Goal: Submit feedback/report problem: Leave review/rating

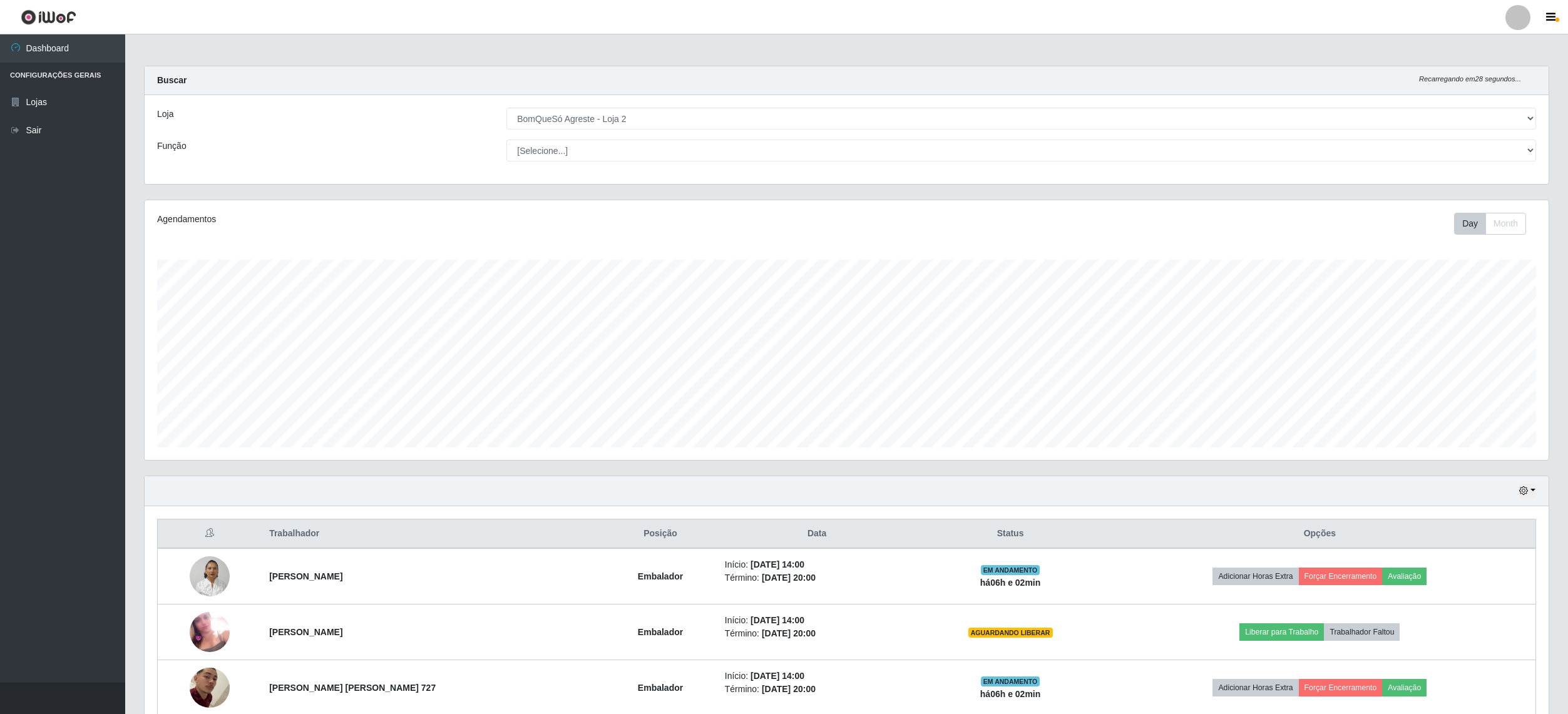
select select "214"
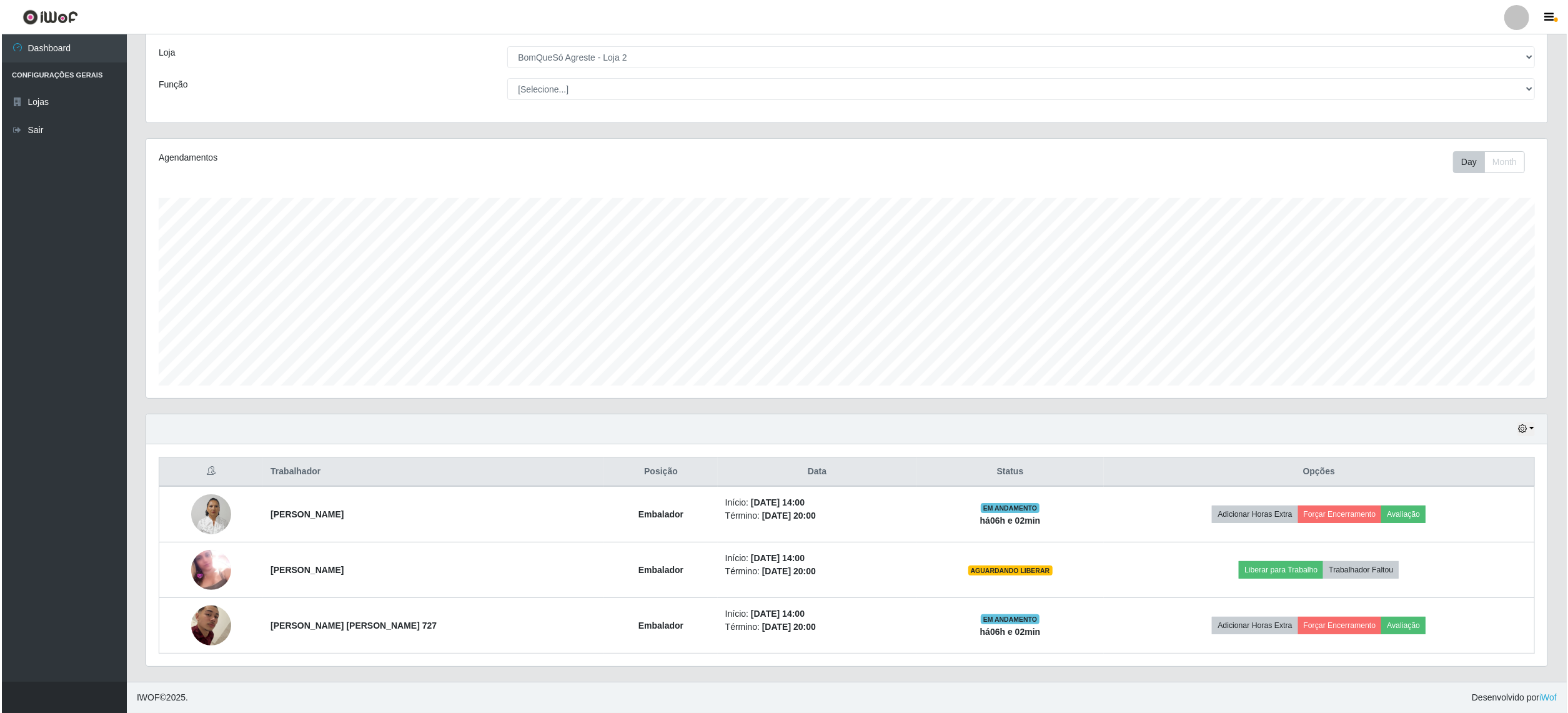
scroll to position [260, 1401]
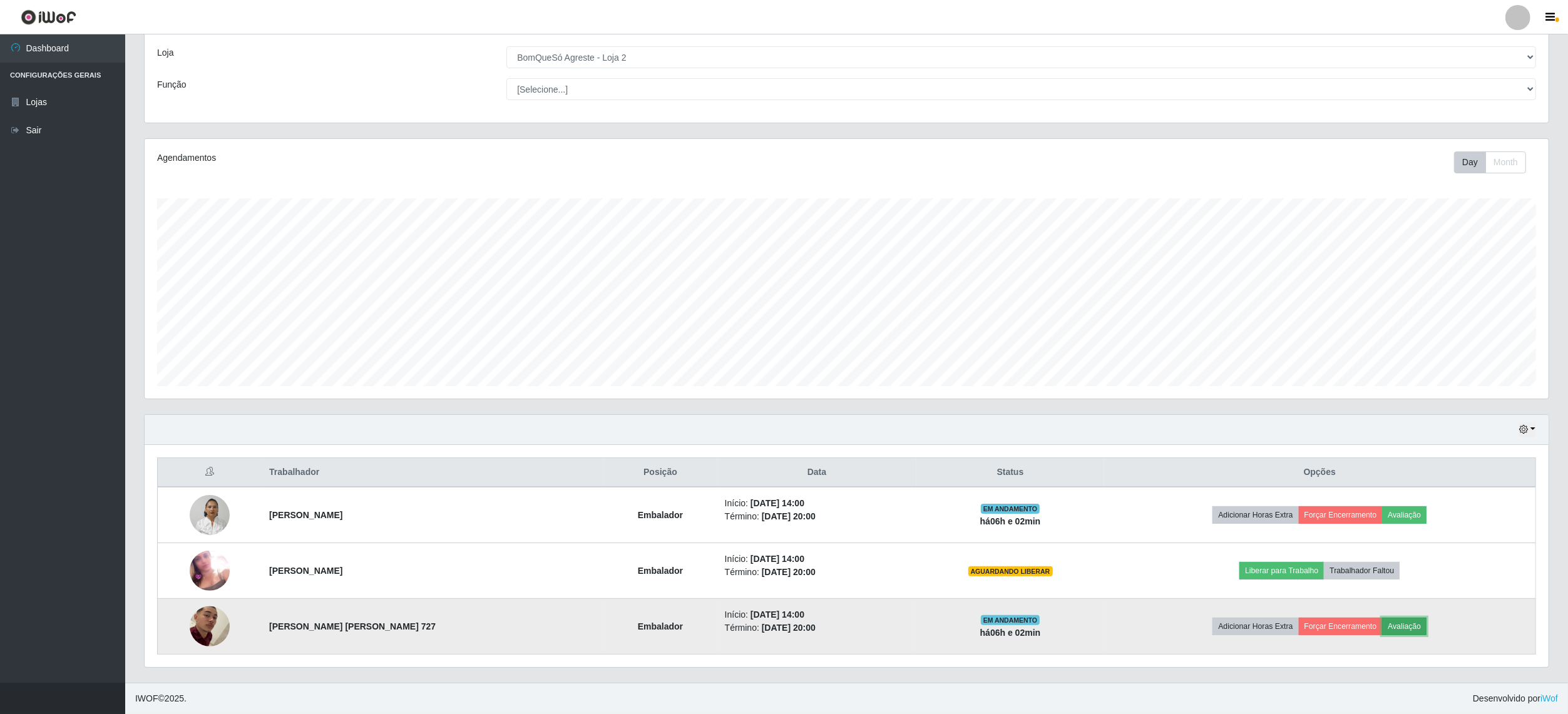
click at [1402, 622] on button "Avaliação" at bounding box center [1405, 626] width 44 height 17
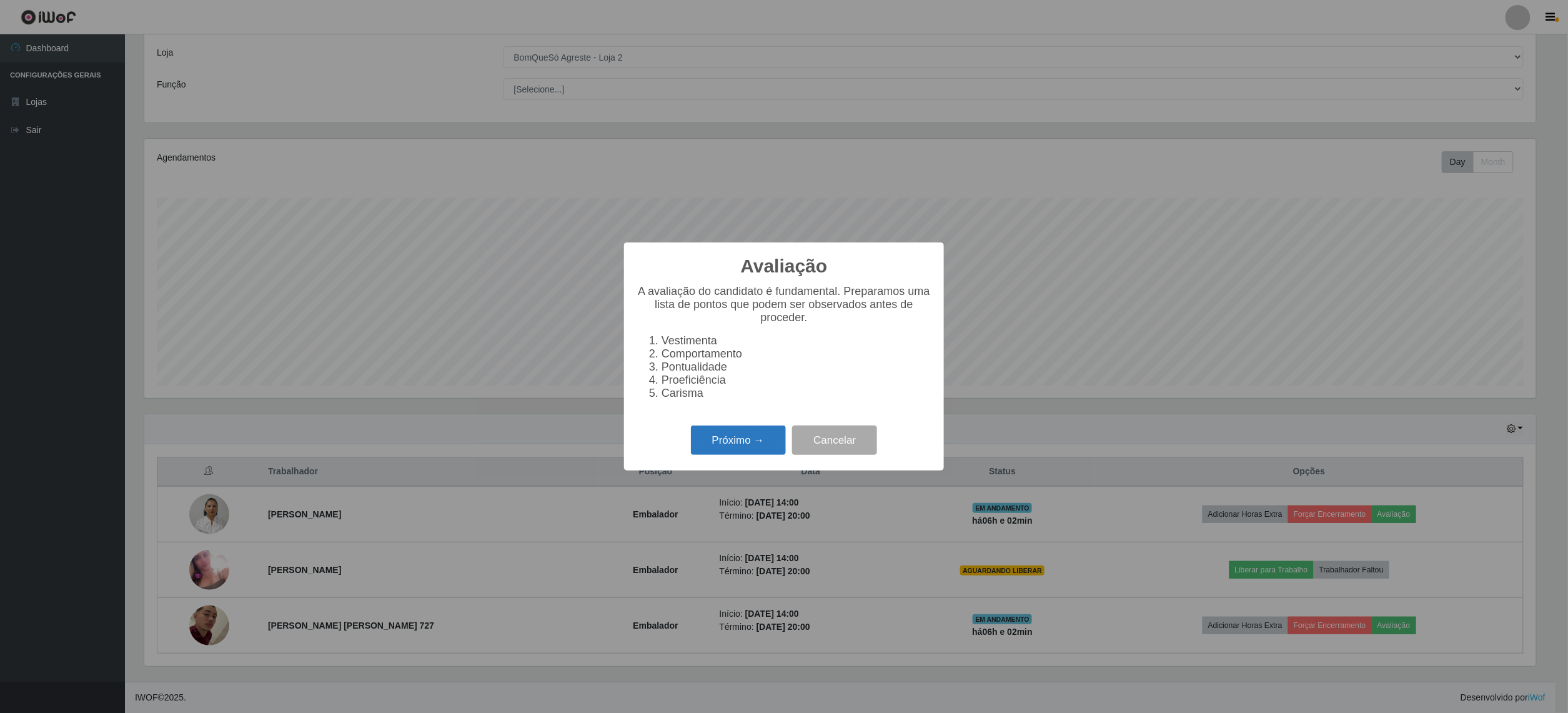
click at [703, 446] on button "Próximo →" at bounding box center [738, 440] width 95 height 29
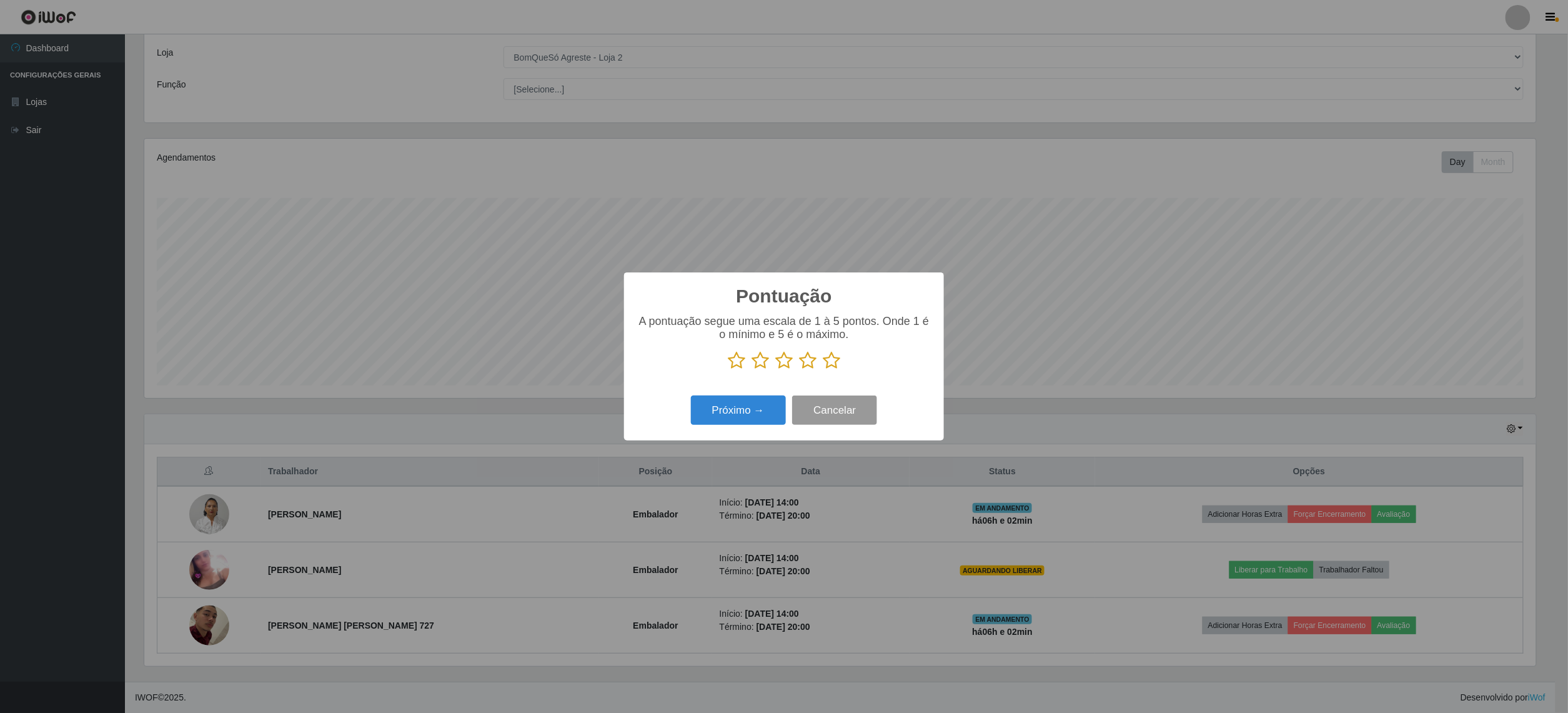
scroll to position [624753, 623381]
click at [835, 355] on icon at bounding box center [832, 361] width 17 height 19
click at [823, 370] on input "radio" at bounding box center [823, 370] width 0 height 0
click at [706, 416] on button "Próximo →" at bounding box center [738, 410] width 95 height 29
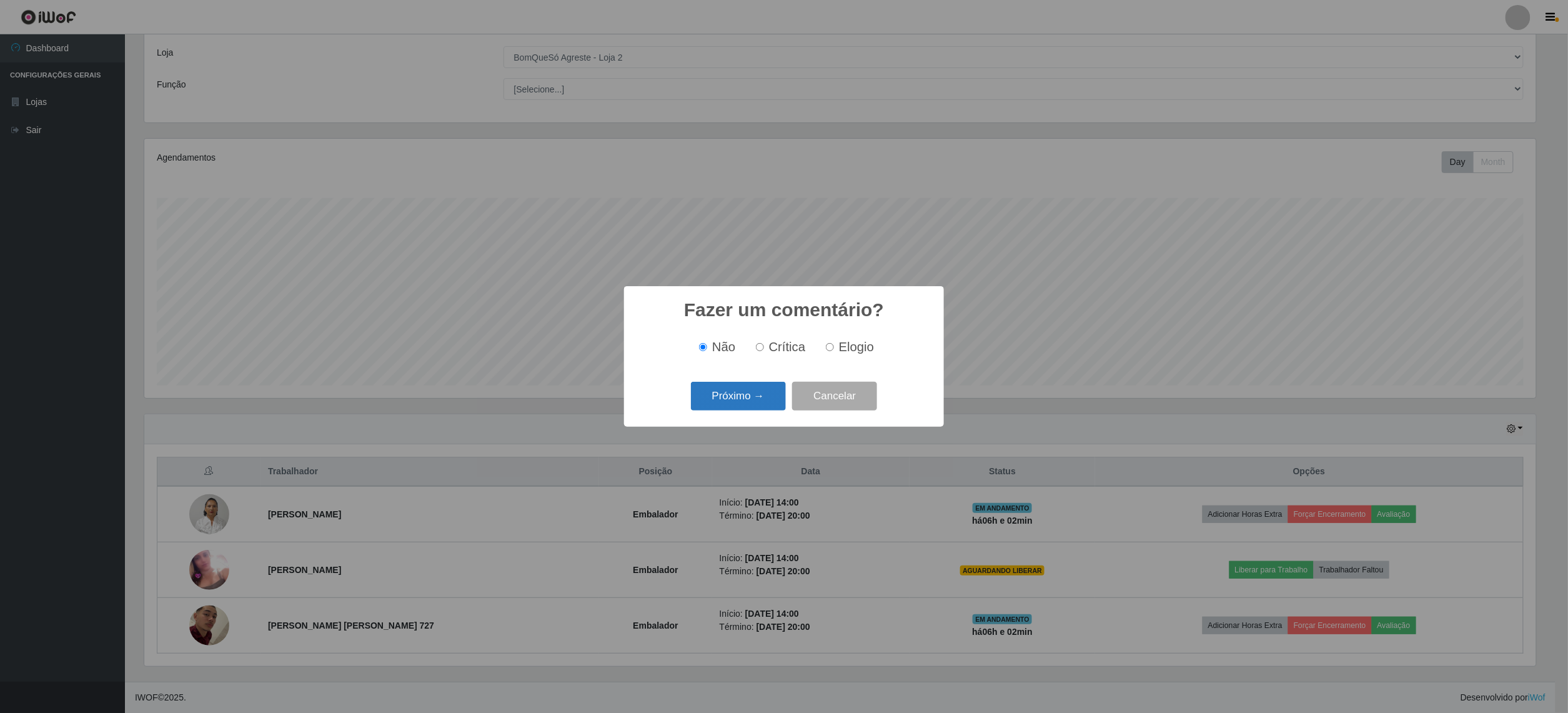
click at [751, 401] on button "Próximo →" at bounding box center [738, 396] width 95 height 29
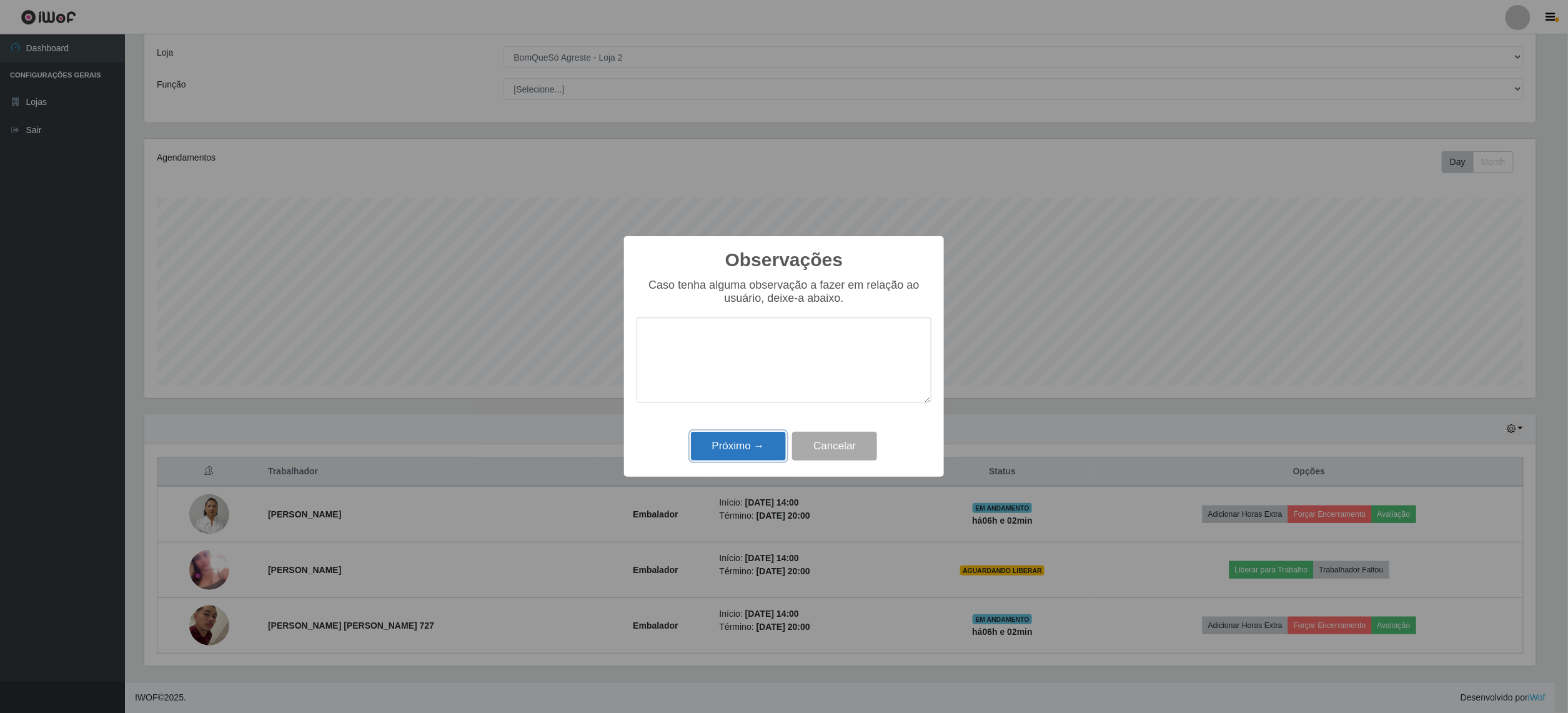
click at [763, 454] on button "Próximo →" at bounding box center [738, 446] width 95 height 29
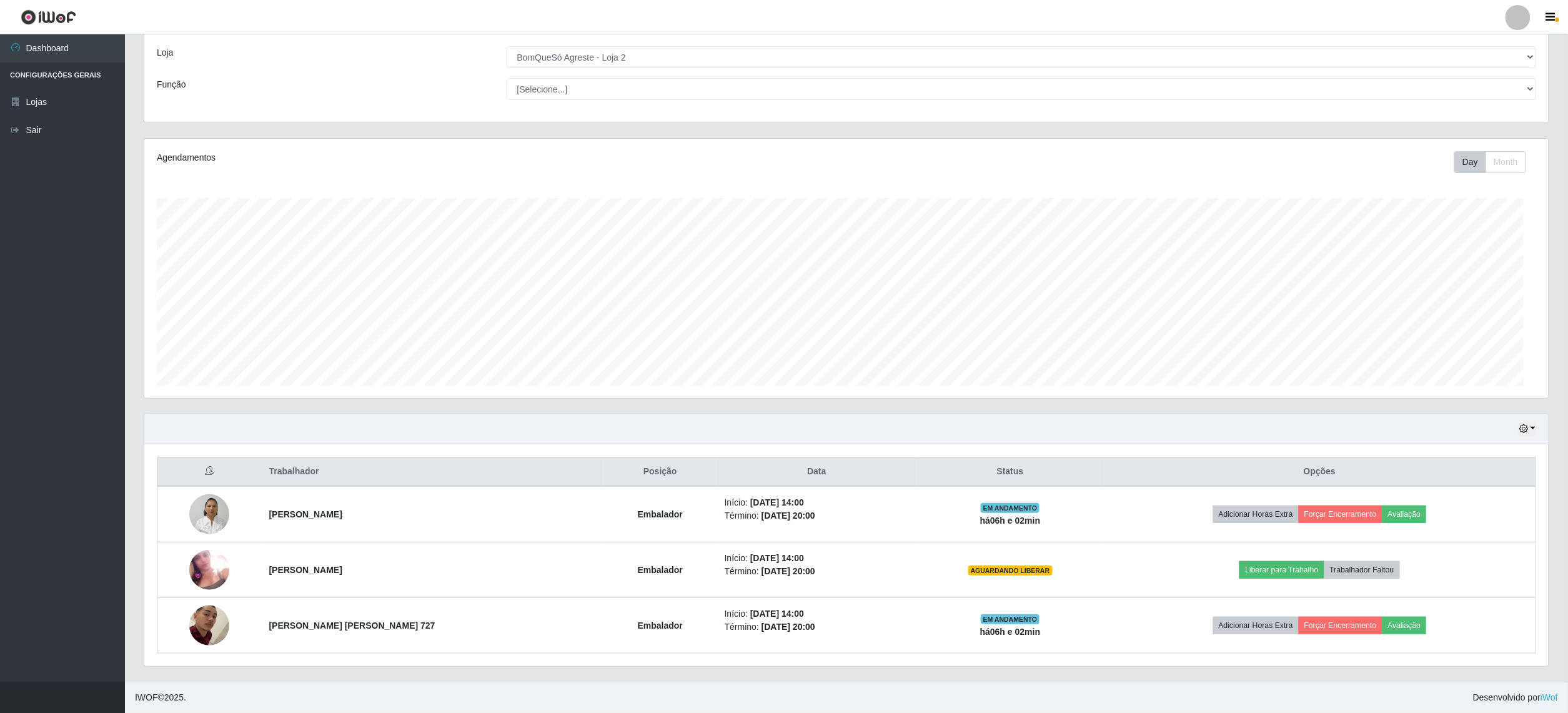
scroll to position [260, 1401]
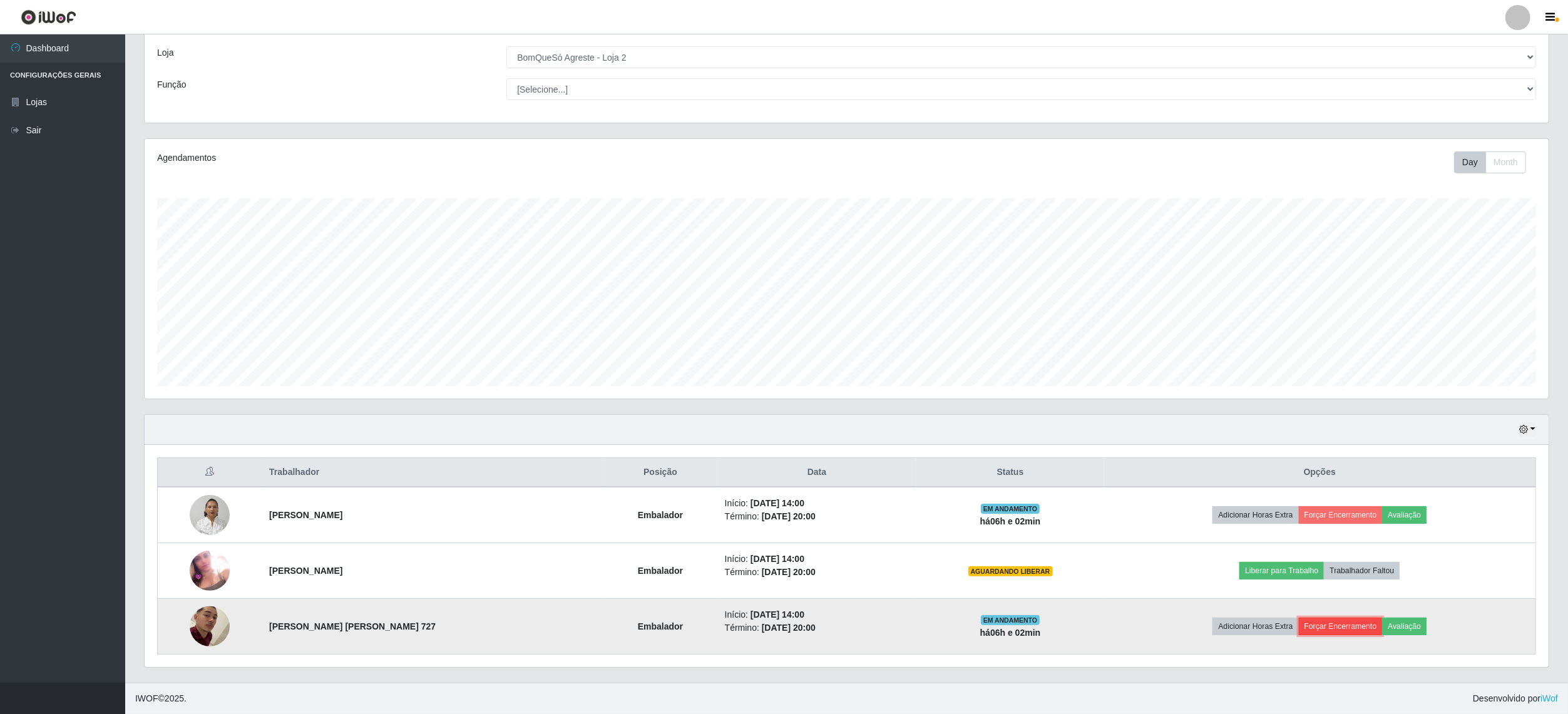
click at [1353, 629] on button "Forçar Encerramento" at bounding box center [1341, 626] width 84 height 17
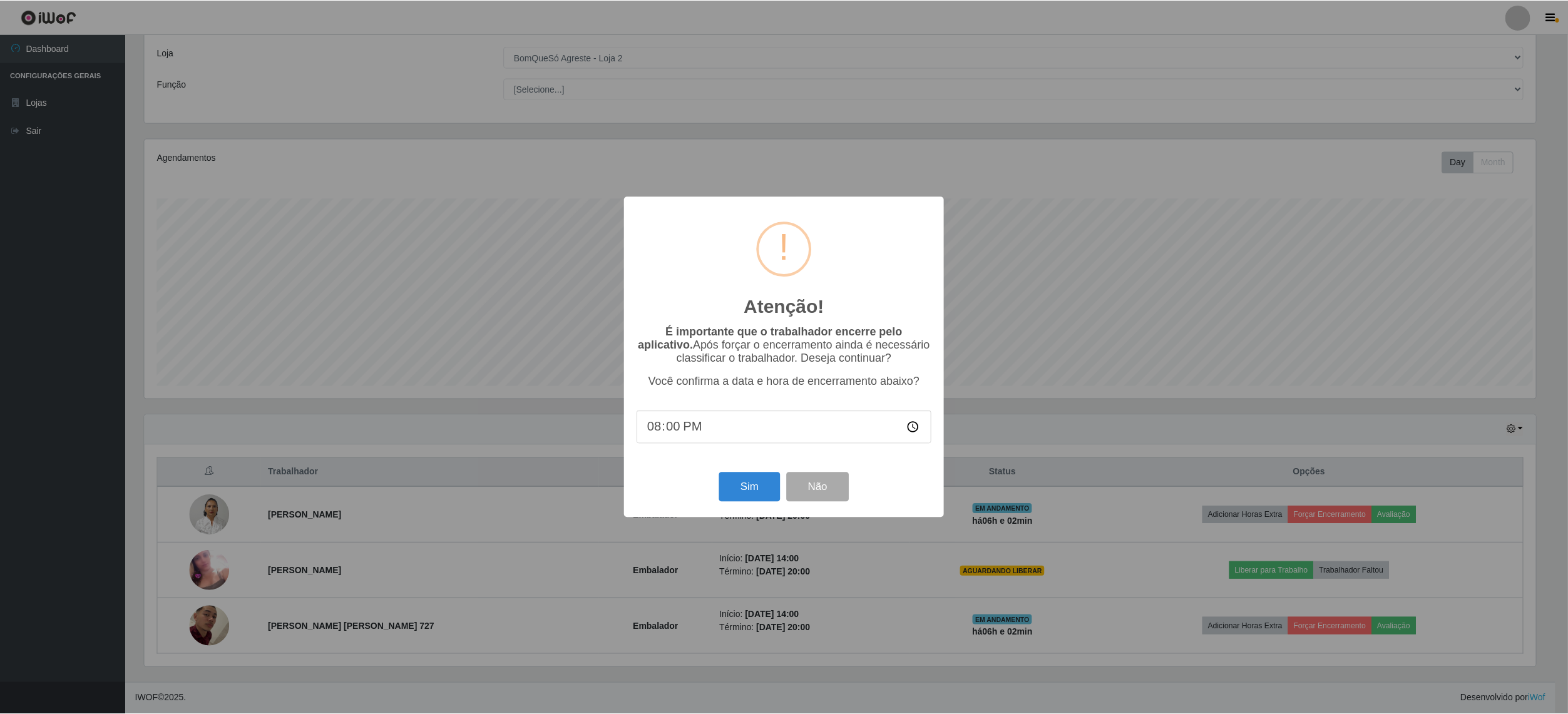
scroll to position [260, 1395]
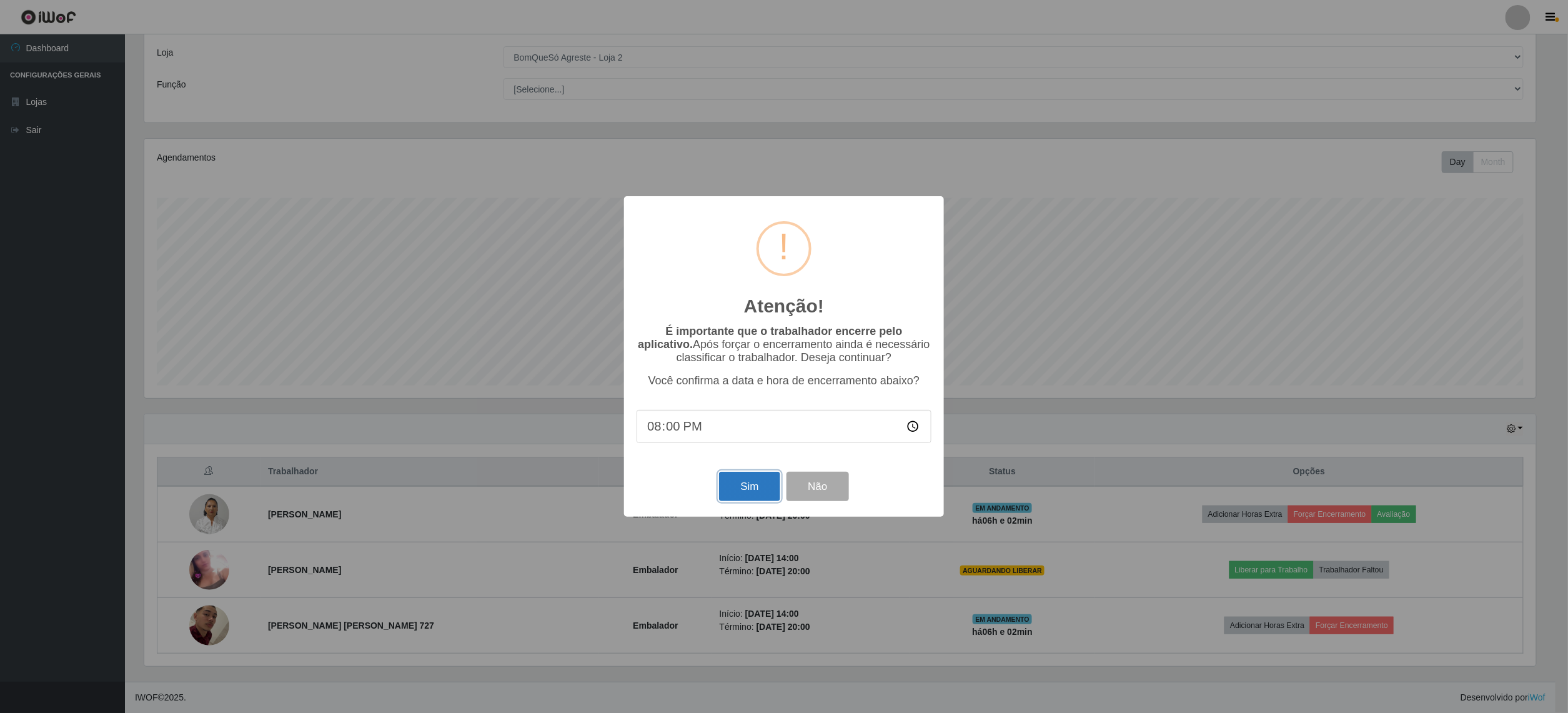
click at [743, 495] on button "Sim" at bounding box center [749, 486] width 61 height 29
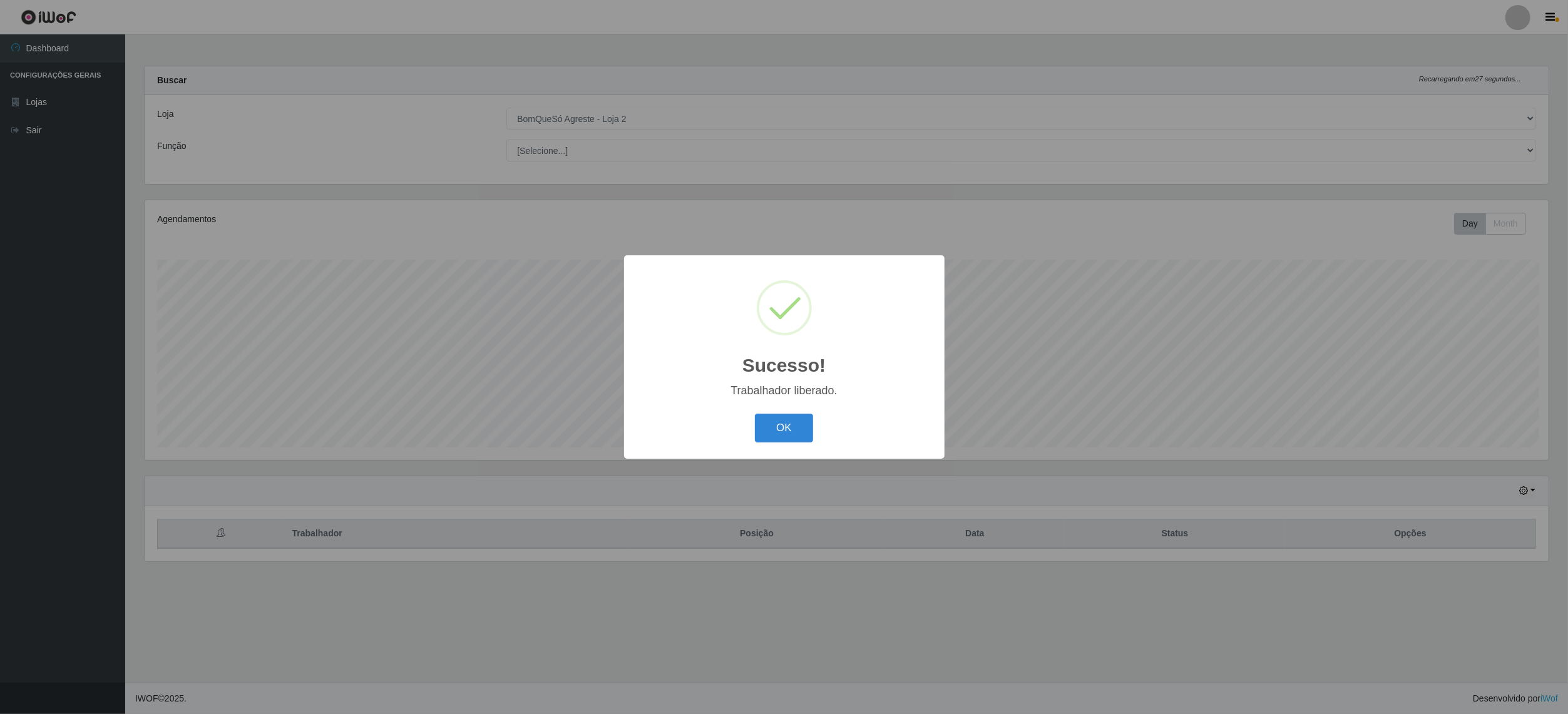
scroll to position [260, 1407]
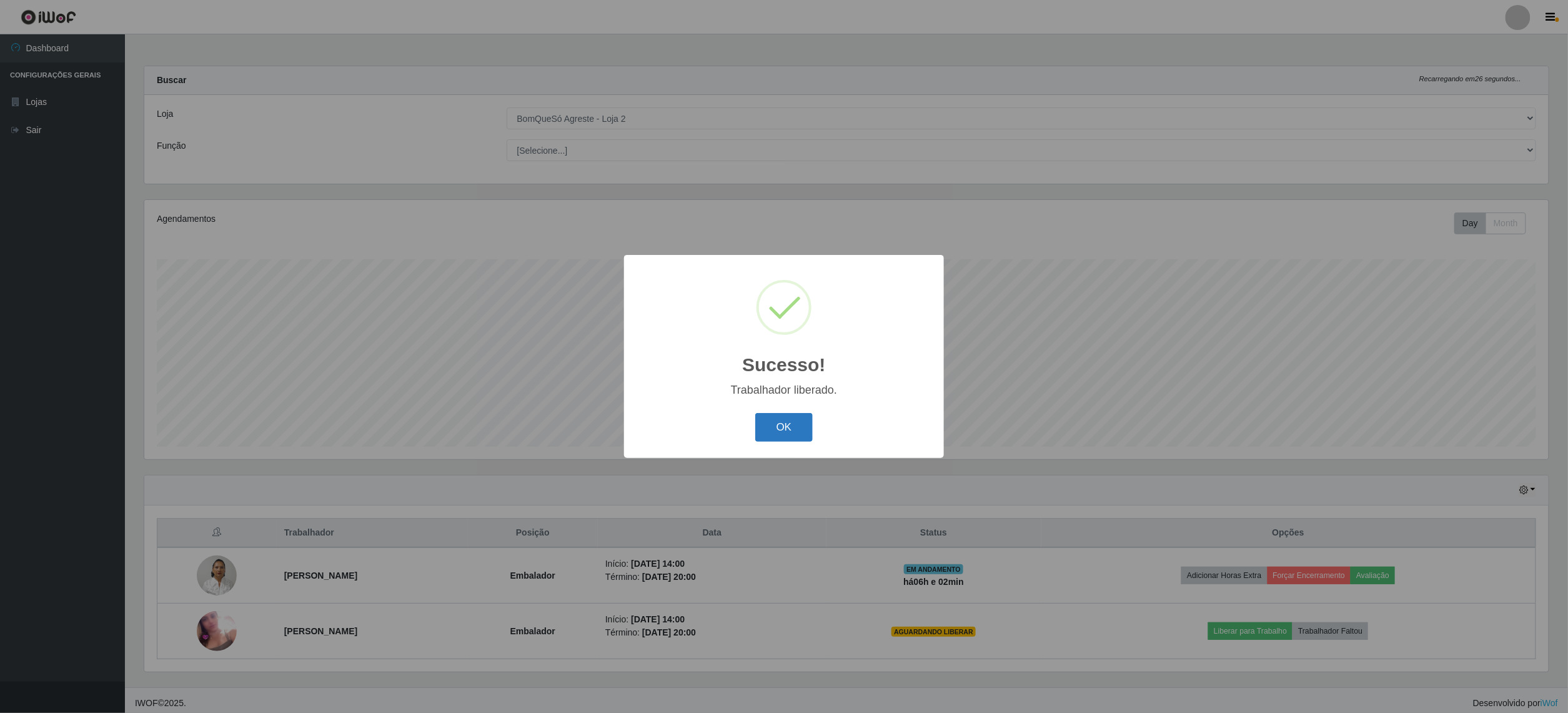
click at [778, 439] on button "OK" at bounding box center [784, 427] width 58 height 29
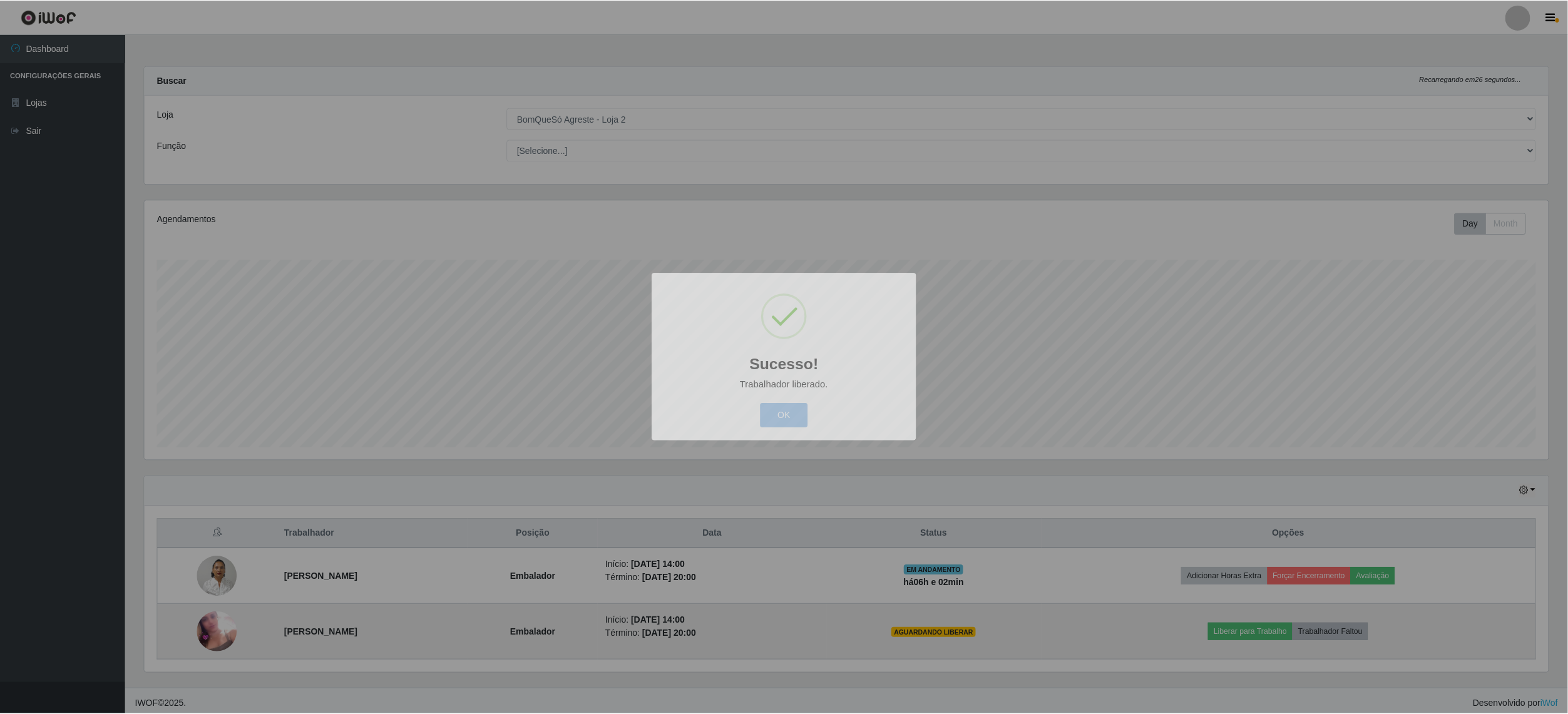
scroll to position [625629, 624627]
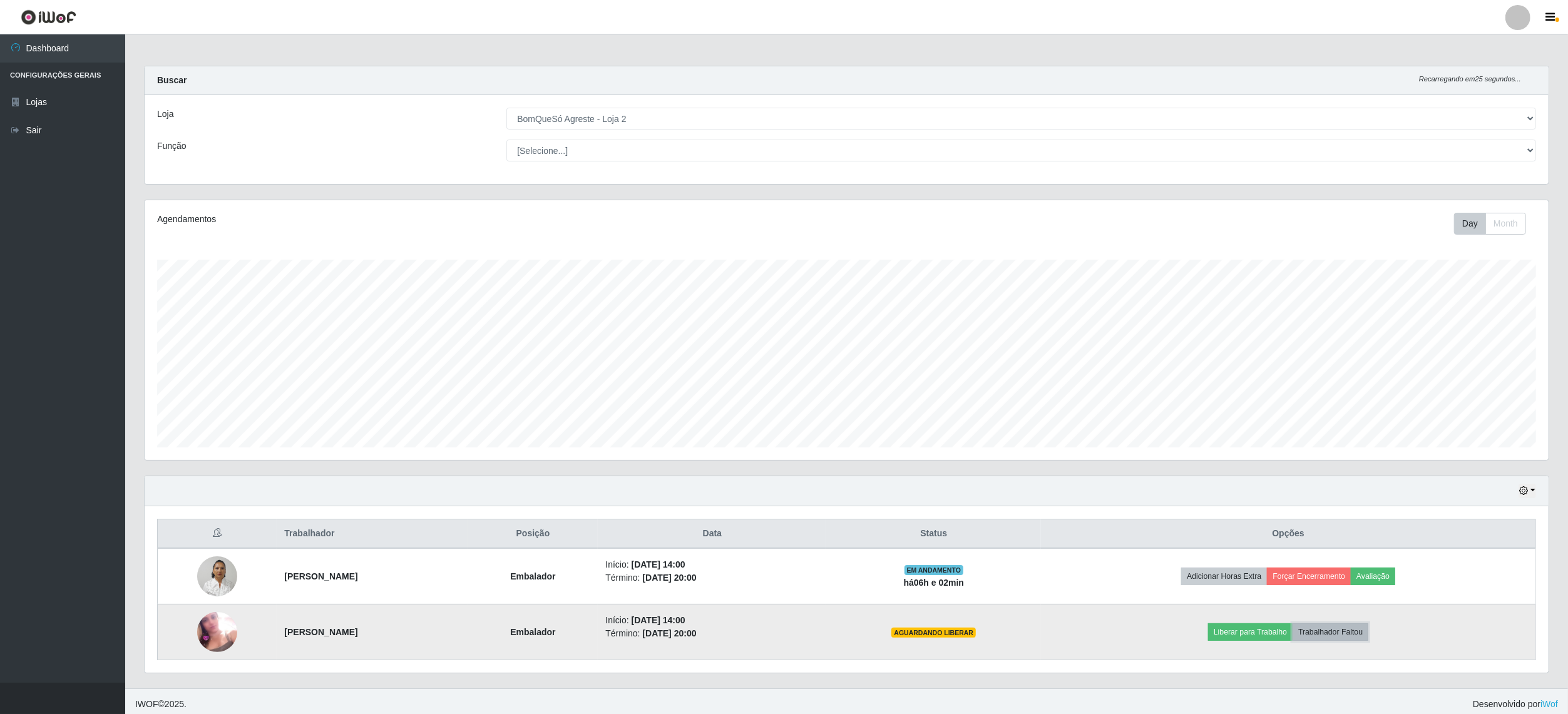
click at [1349, 631] on button "Trabalhador Faltou" at bounding box center [1330, 632] width 76 height 17
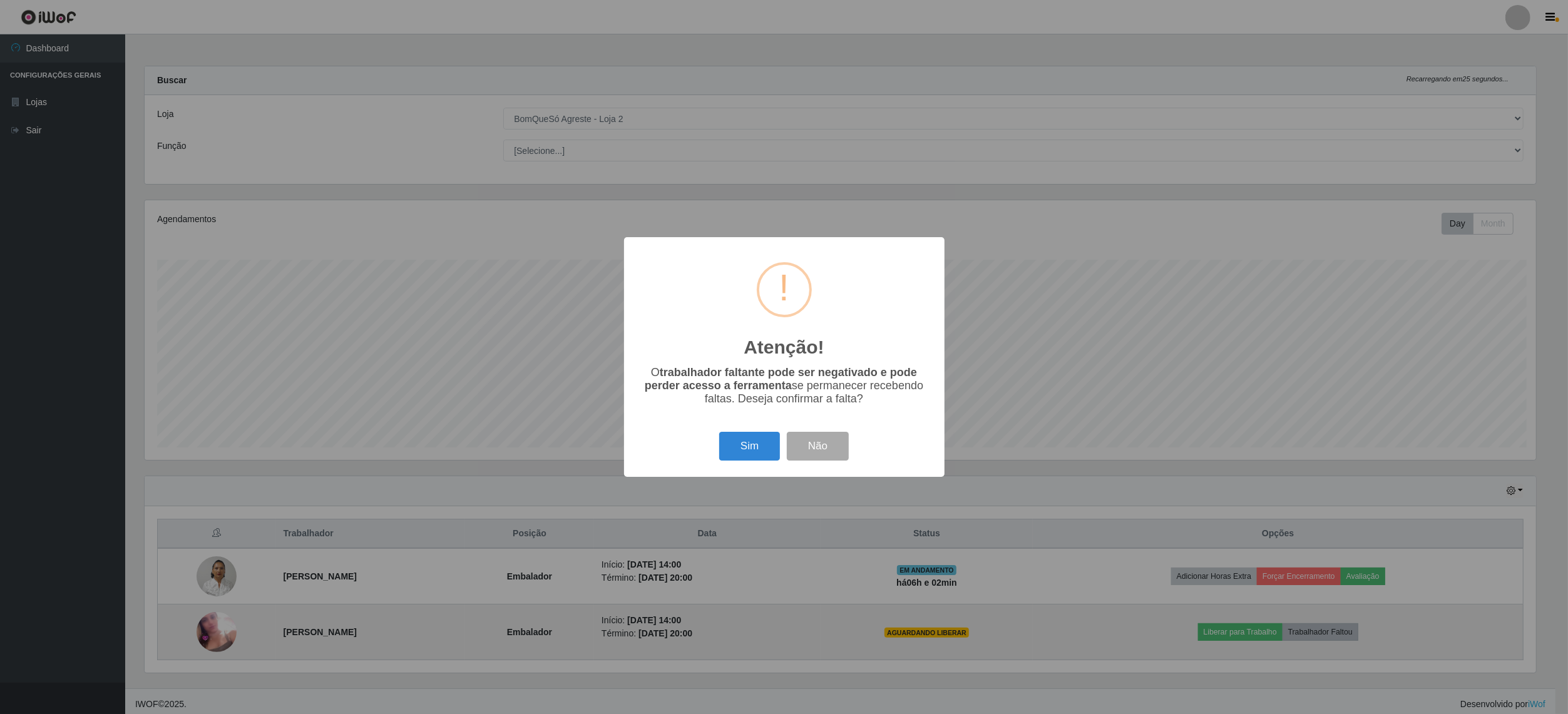
scroll to position [260, 1395]
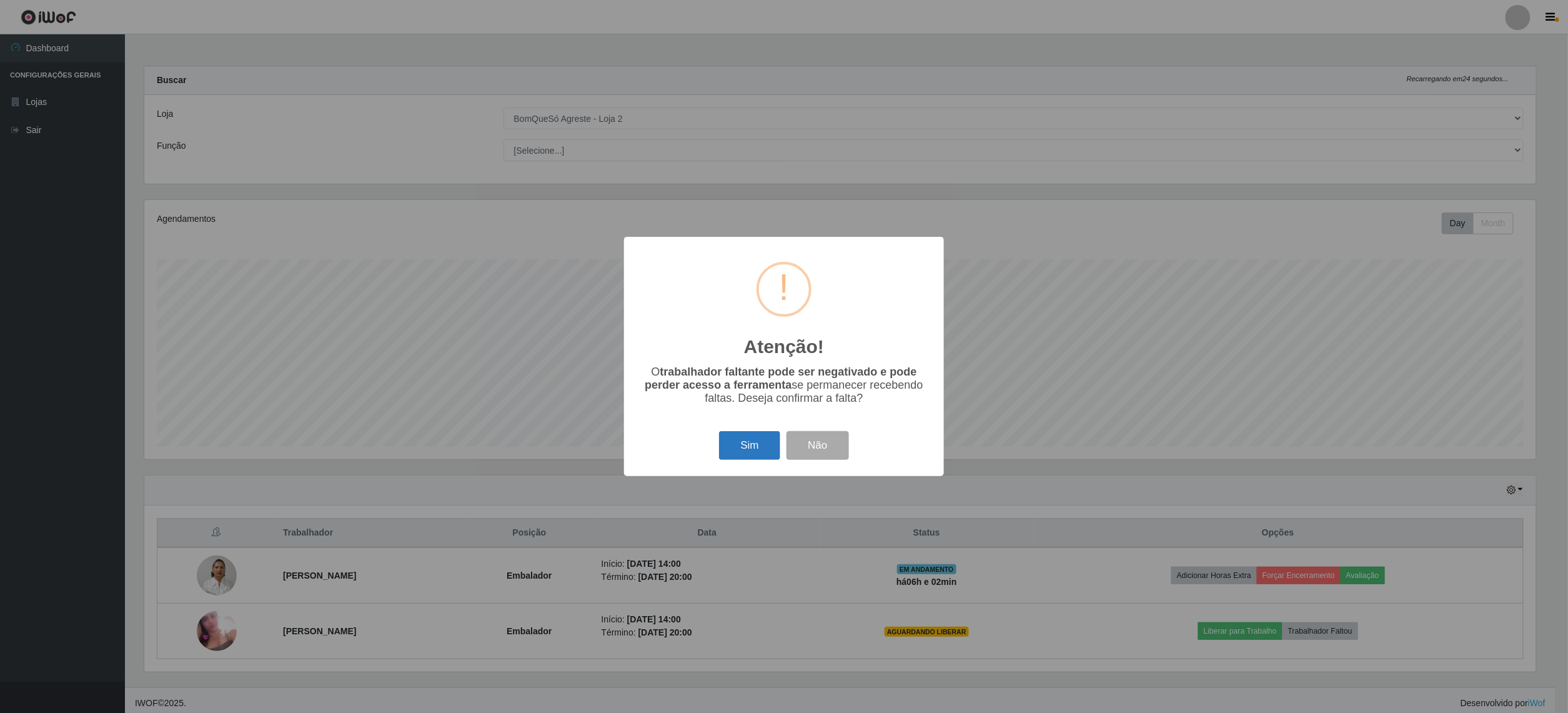
click at [753, 449] on button "Sim" at bounding box center [749, 445] width 61 height 29
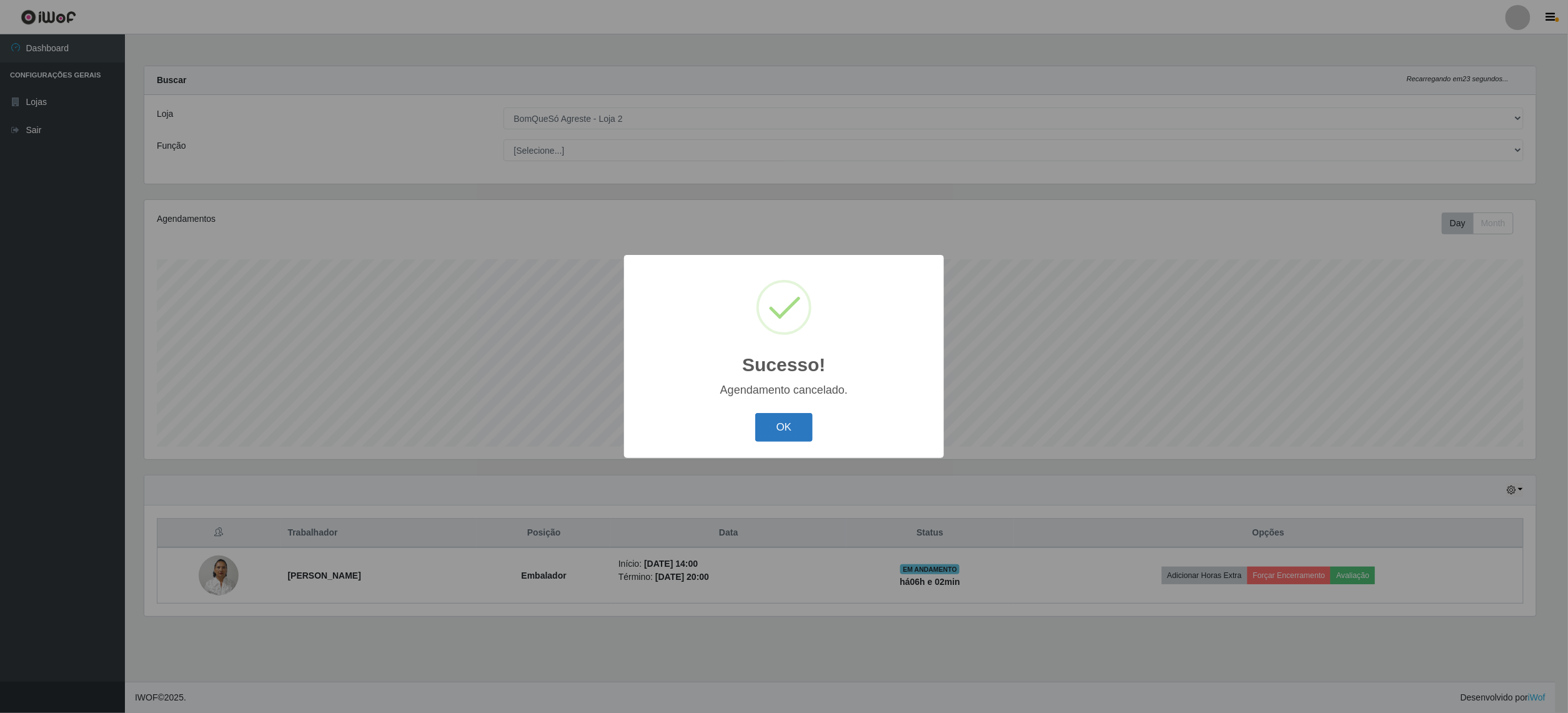
click at [780, 433] on button "OK" at bounding box center [784, 427] width 58 height 29
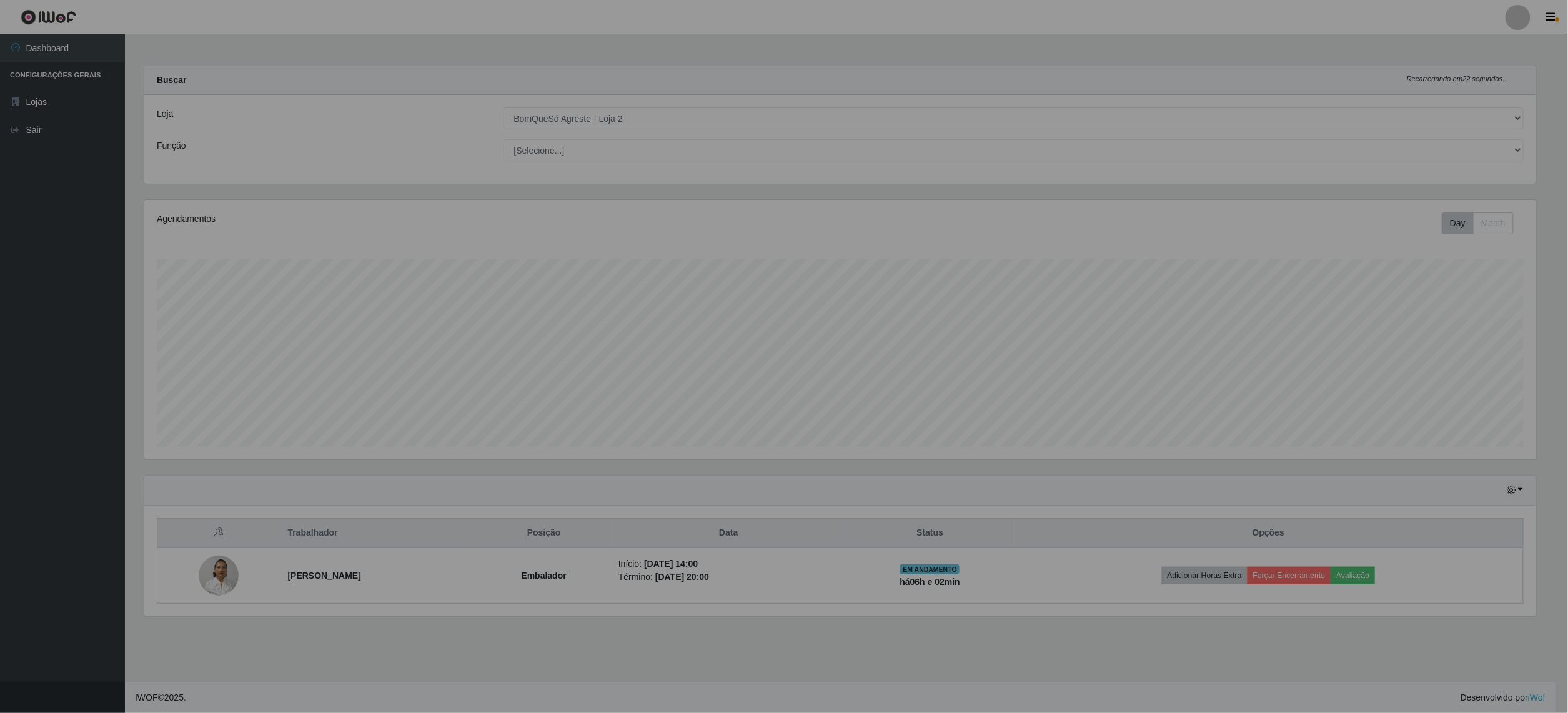
scroll to position [260, 1404]
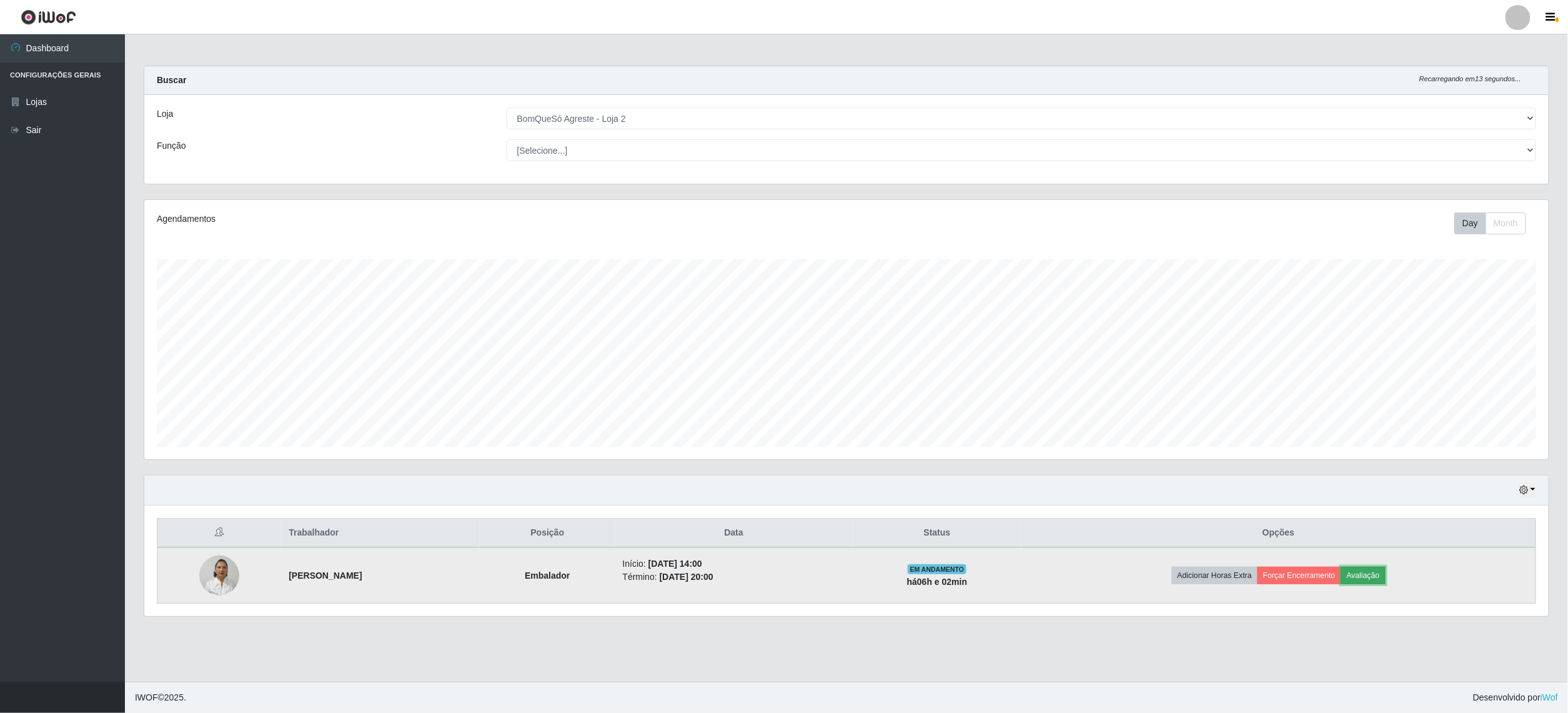
click at [1378, 578] on button "Avaliação" at bounding box center [1363, 576] width 44 height 17
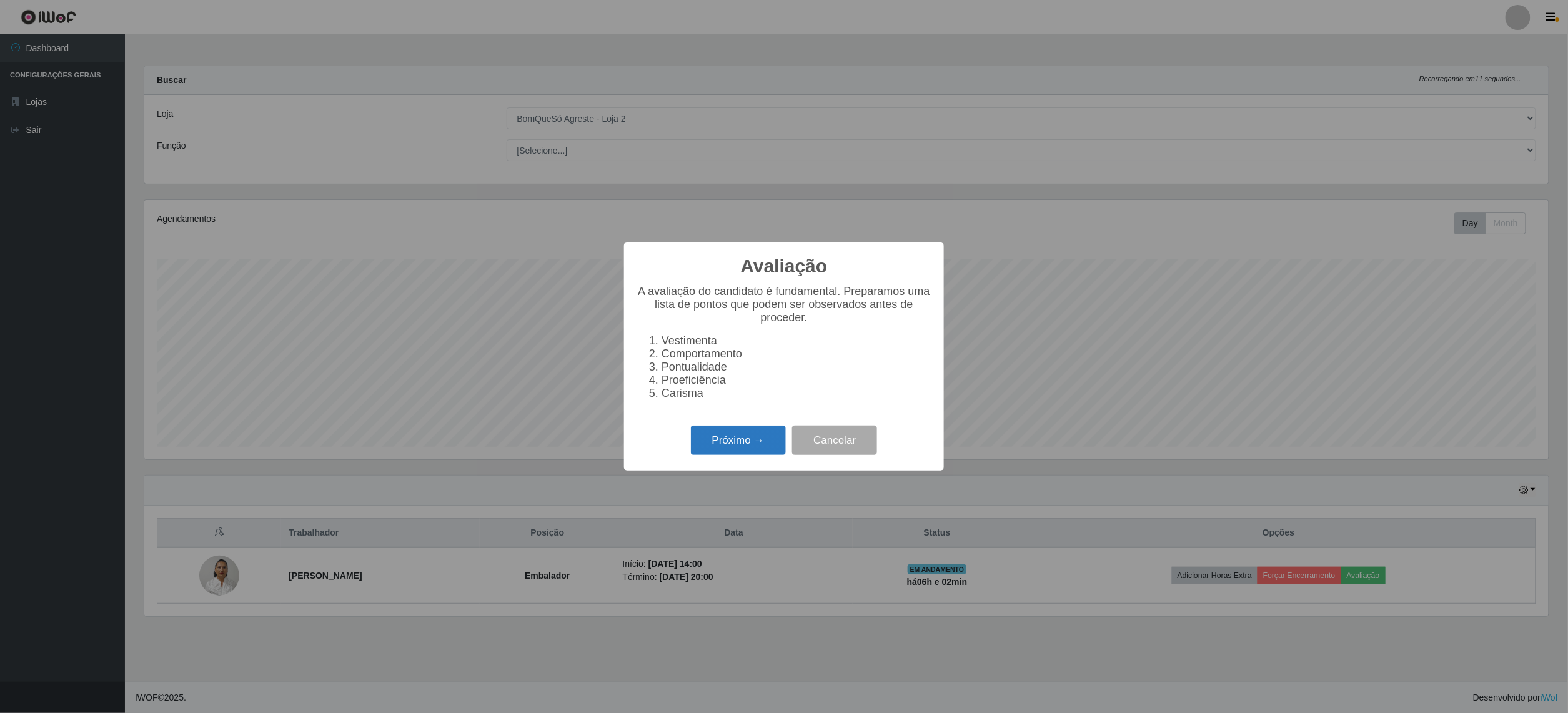
click at [745, 444] on button "Próximo →" at bounding box center [738, 440] width 95 height 29
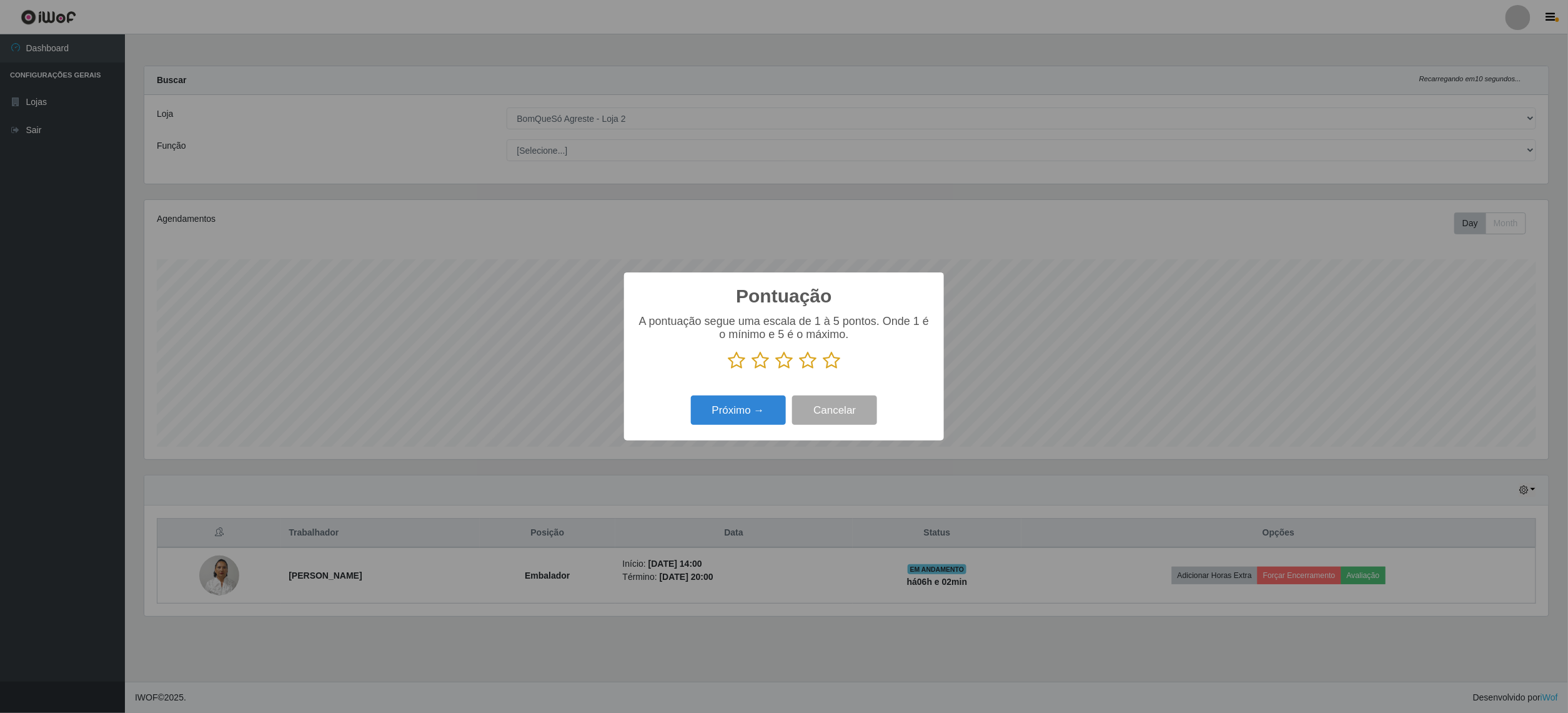
click at [833, 363] on icon at bounding box center [832, 361] width 17 height 19
click at [823, 370] on input "radio" at bounding box center [823, 370] width 0 height 0
click at [736, 416] on button "Próximo →" at bounding box center [738, 410] width 95 height 29
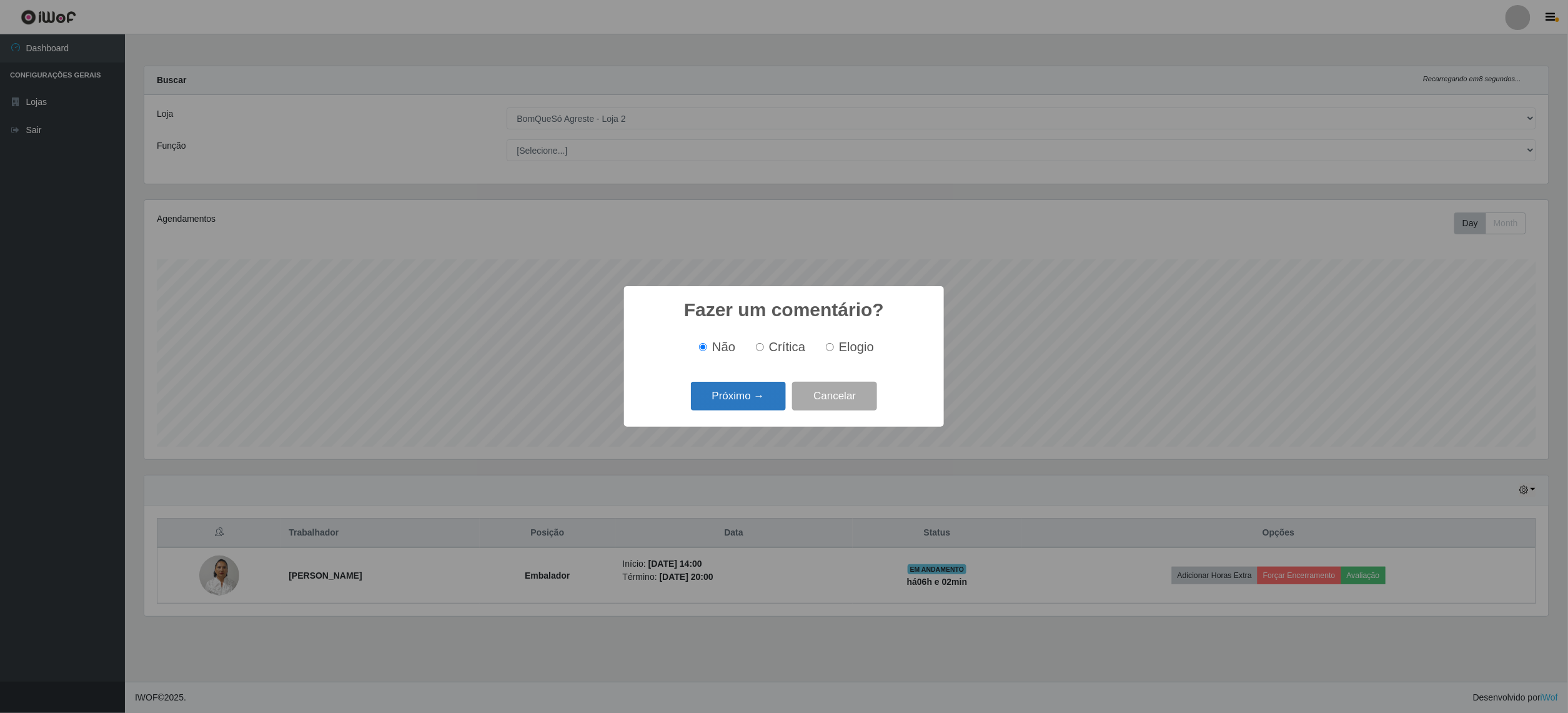
click at [748, 403] on button "Próximo →" at bounding box center [738, 396] width 95 height 29
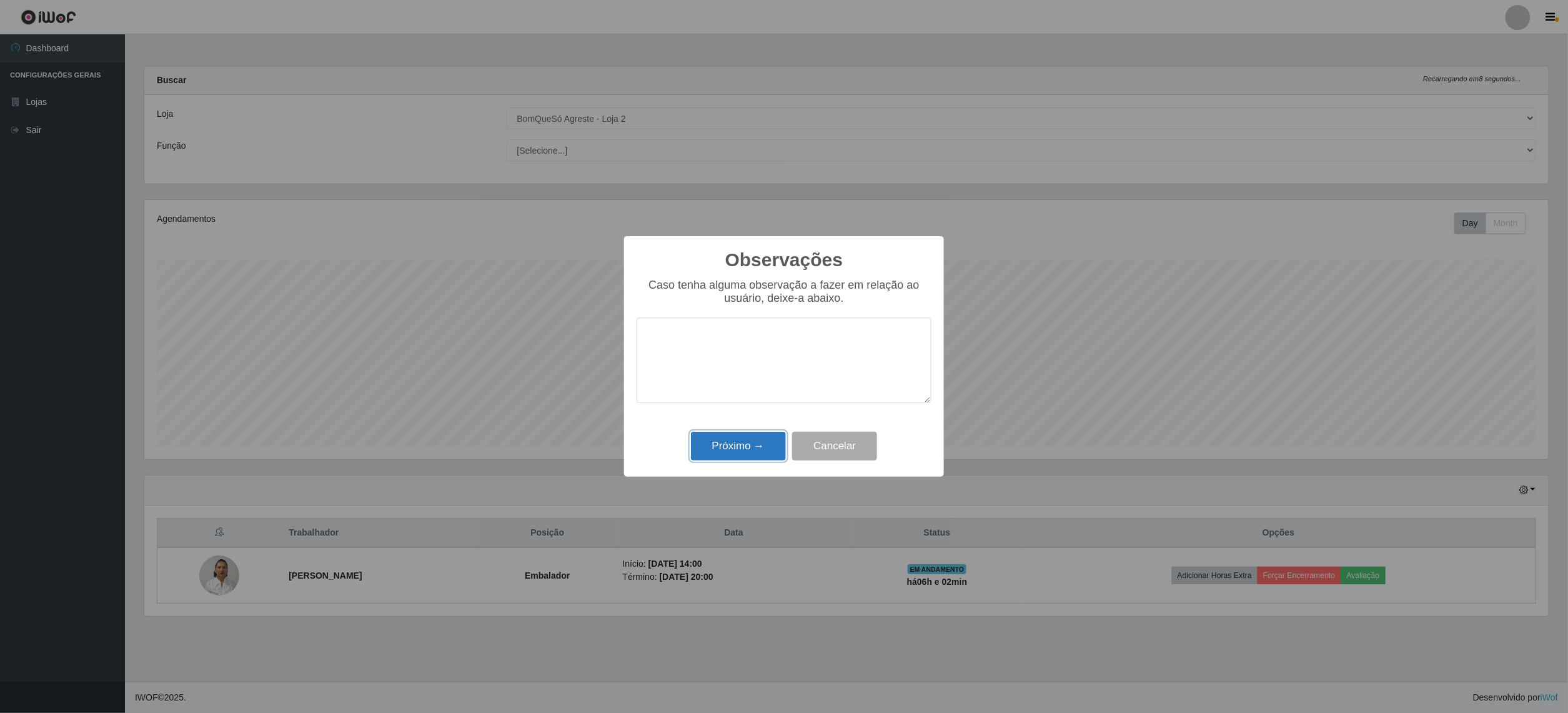
click at [743, 454] on button "Próximo →" at bounding box center [738, 446] width 95 height 29
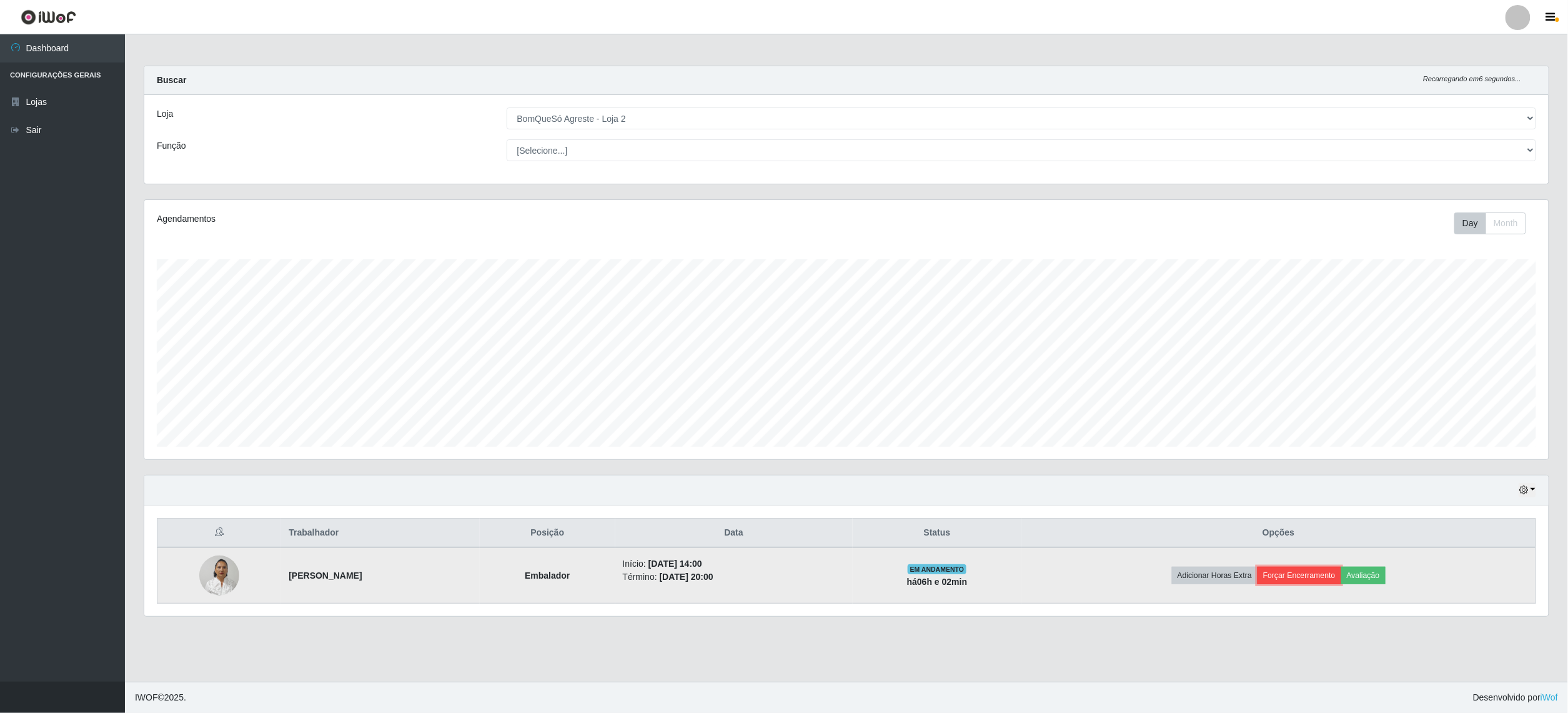
click at [1315, 575] on button "Forçar Encerramento" at bounding box center [1299, 576] width 83 height 17
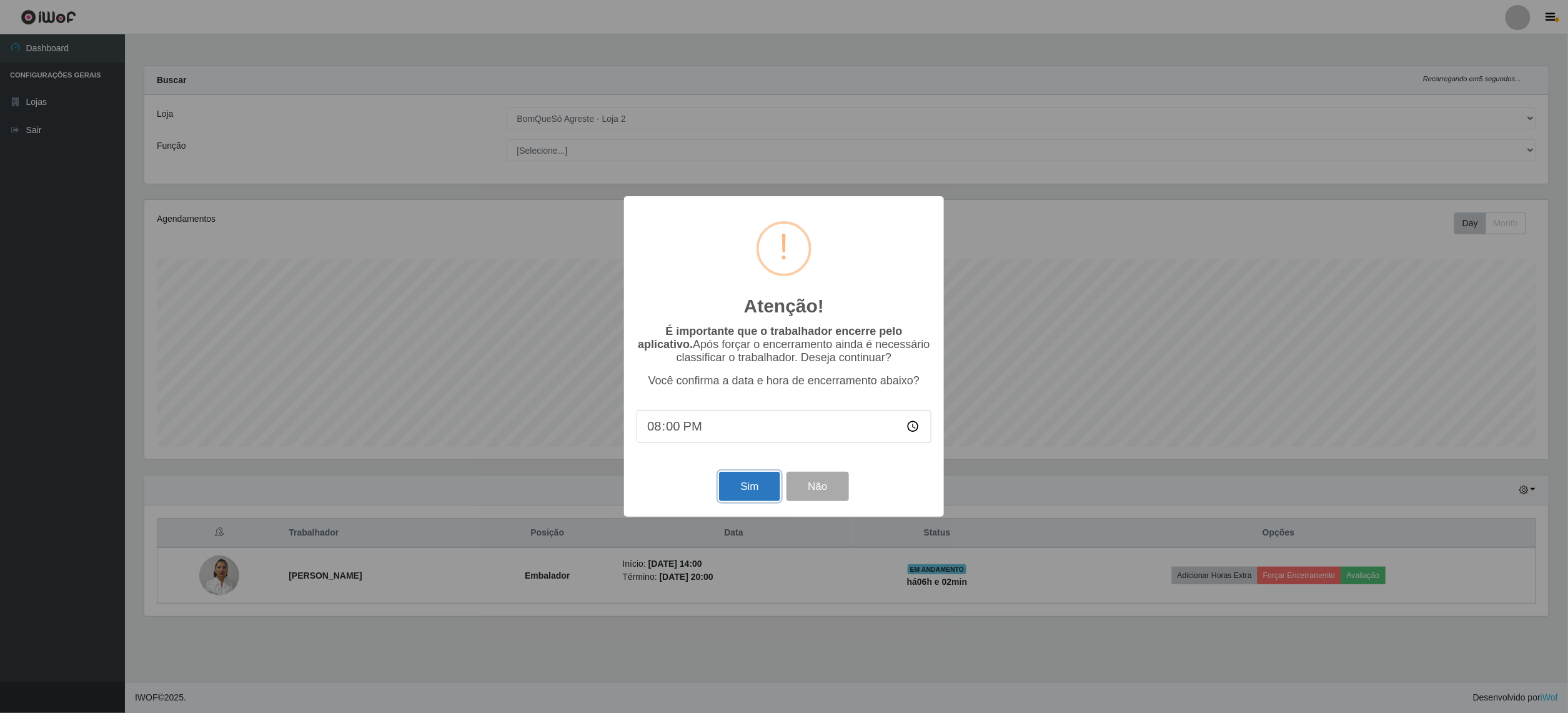
click at [760, 478] on button "Sim" at bounding box center [749, 486] width 61 height 29
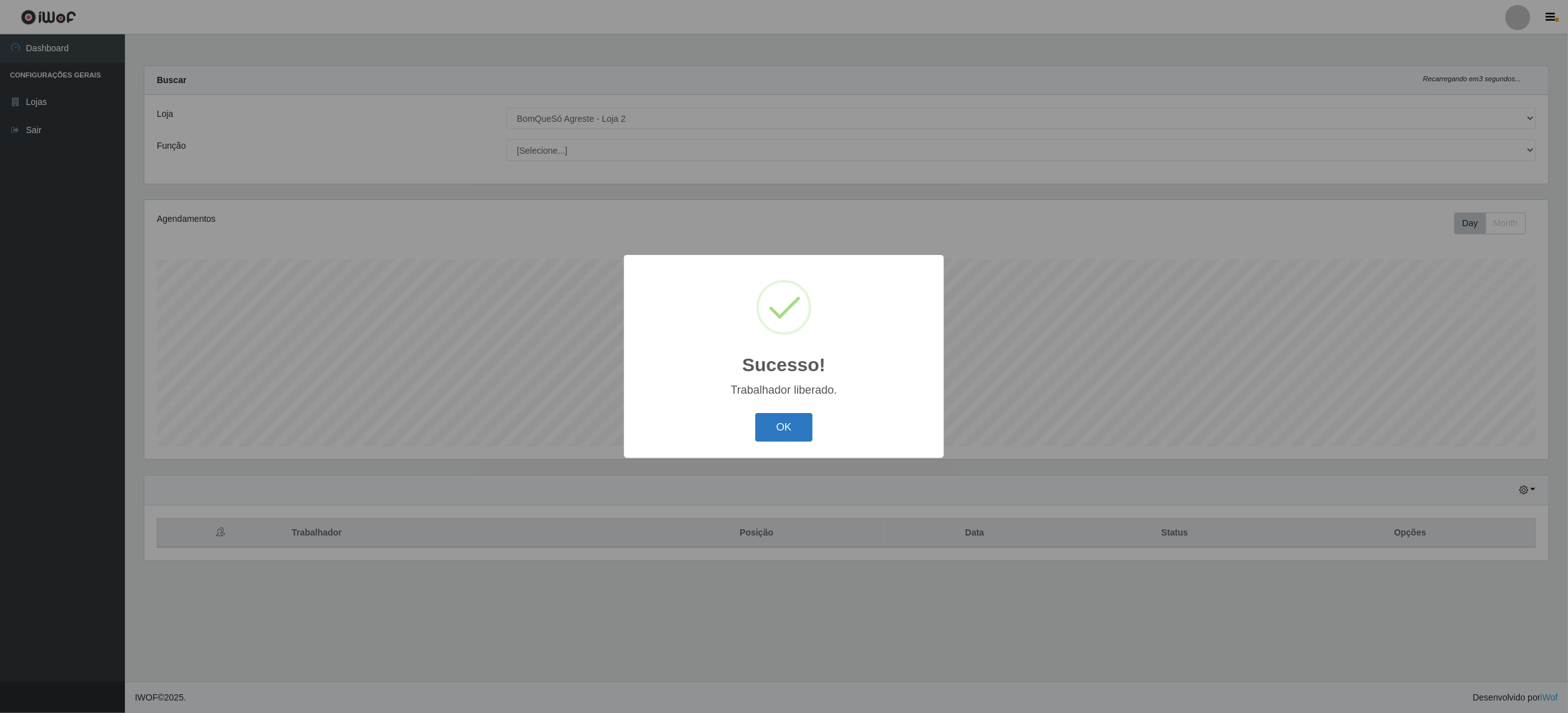
click at [760, 436] on button "OK" at bounding box center [784, 427] width 58 height 29
